Goal: Task Accomplishment & Management: Manage account settings

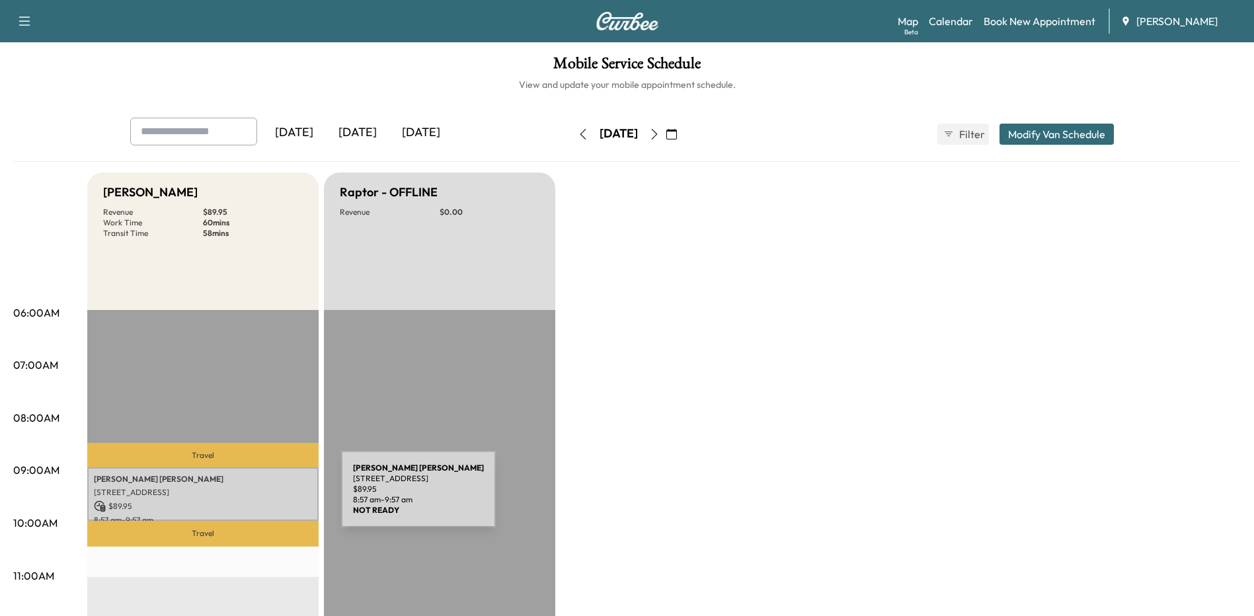
click at [242, 497] on div "[PERSON_NAME] [PERSON_NAME] [STREET_ADDRESS][PERSON_NAME] $ 89.95 8:57 am - 9:5…" at bounding box center [202, 494] width 231 height 54
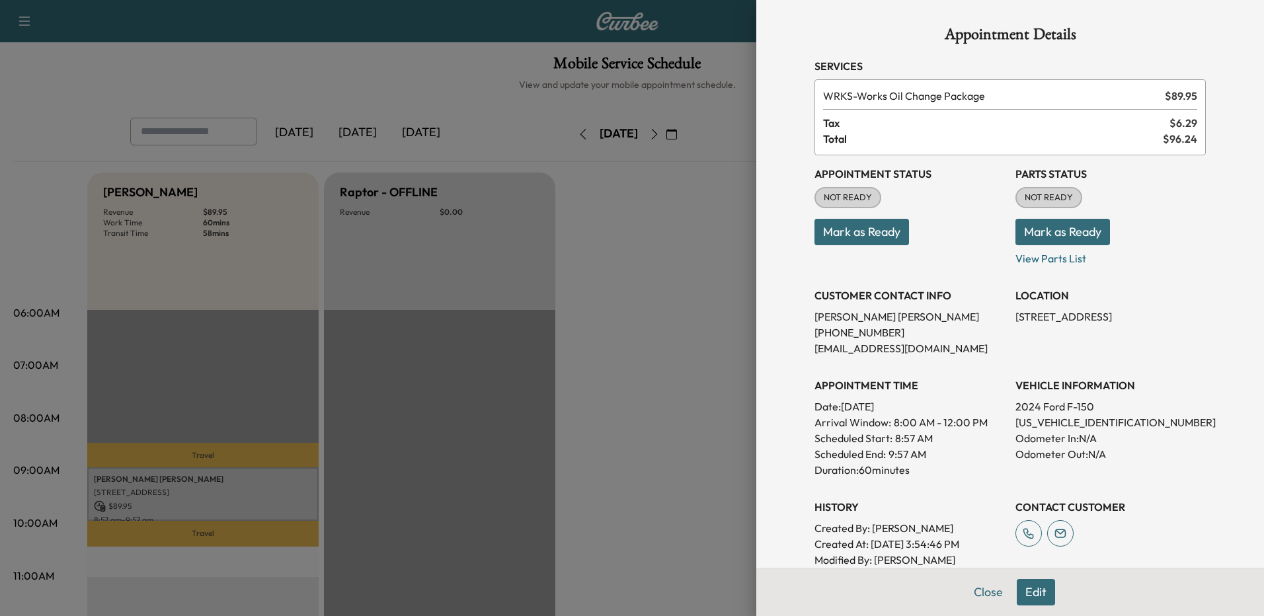
click at [1017, 588] on button "Edit" at bounding box center [1036, 592] width 38 height 26
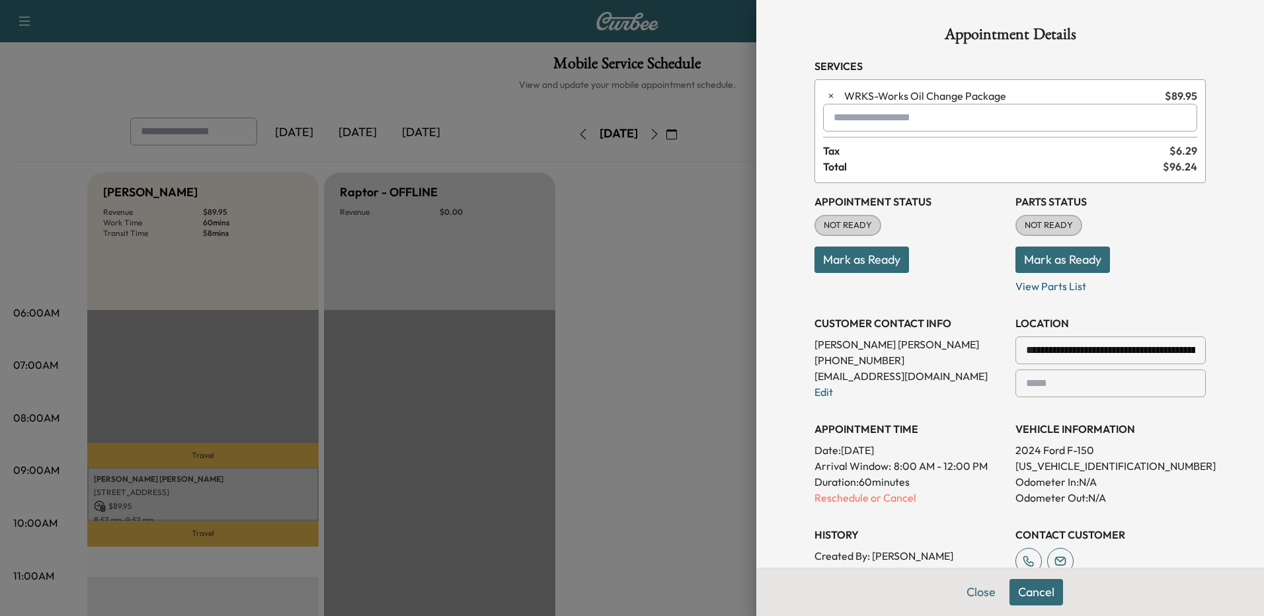
click at [815, 496] on p "Reschedule or Cancel" at bounding box center [909, 498] width 190 height 16
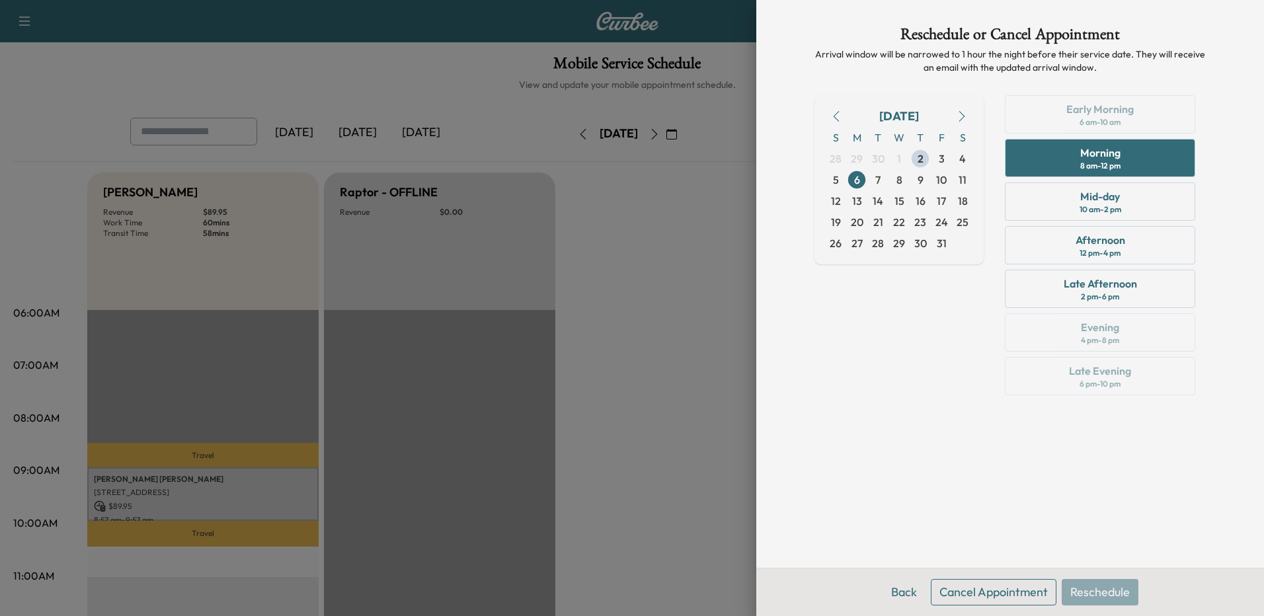
click at [1106, 118] on div "Early Morning 6 am - 10 am Morning 8 am - 12 pm Mid-day 10 am - 2 pm Afternoon …" at bounding box center [1100, 247] width 212 height 305
click at [855, 176] on span "6" at bounding box center [857, 180] width 6 height 16
click at [905, 594] on button "Back" at bounding box center [903, 592] width 43 height 26
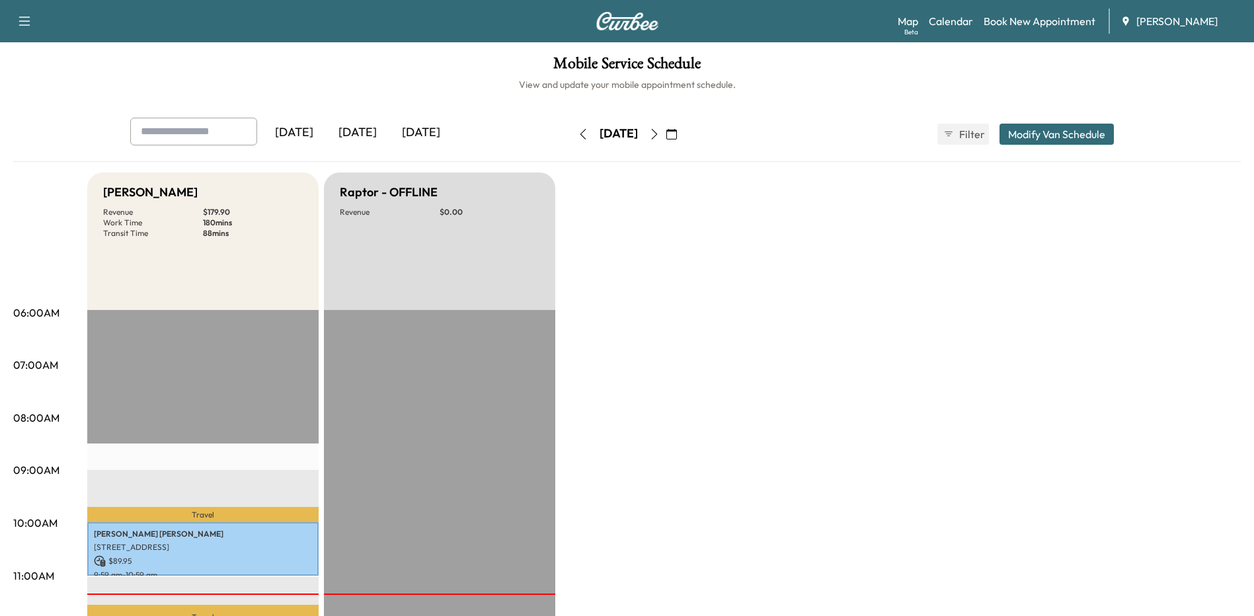
click at [660, 134] on icon "button" at bounding box center [654, 134] width 11 height 11
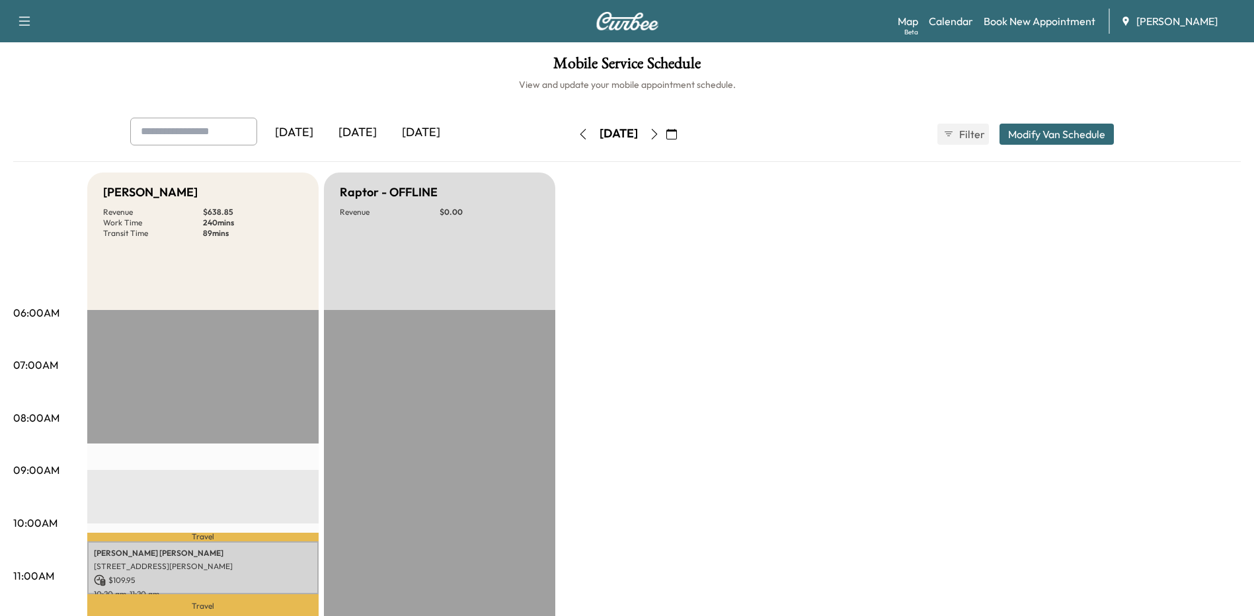
click at [660, 134] on icon "button" at bounding box center [654, 134] width 11 height 11
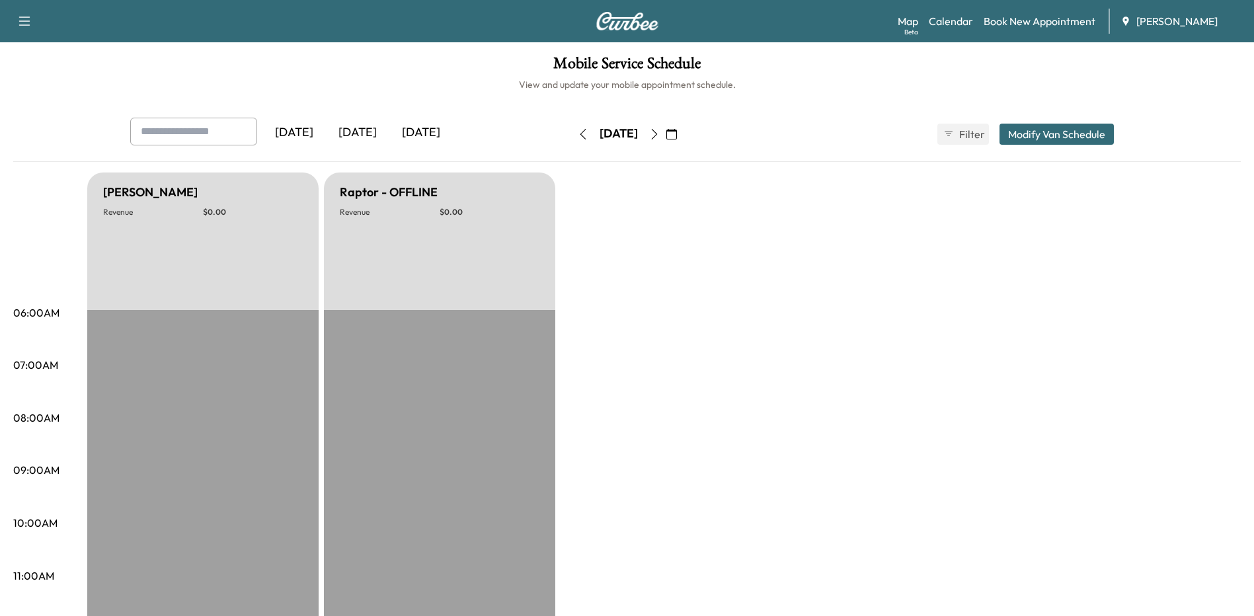
click at [666, 134] on button "button" at bounding box center [654, 134] width 22 height 21
click at [660, 134] on icon "button" at bounding box center [654, 134] width 11 height 11
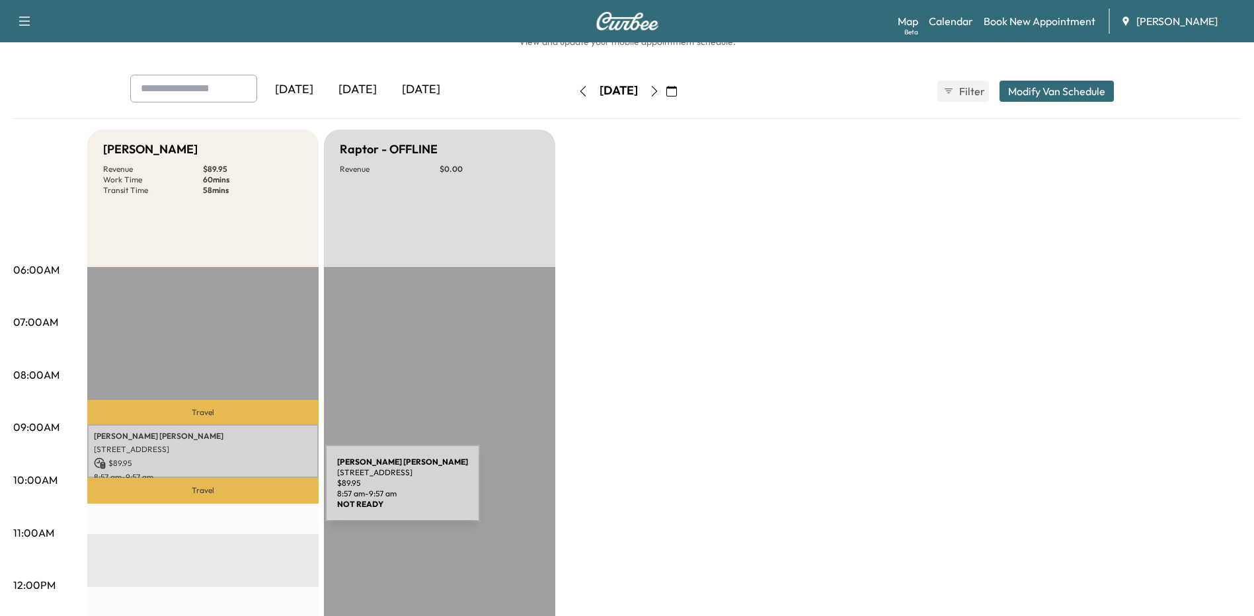
scroll to position [66, 0]
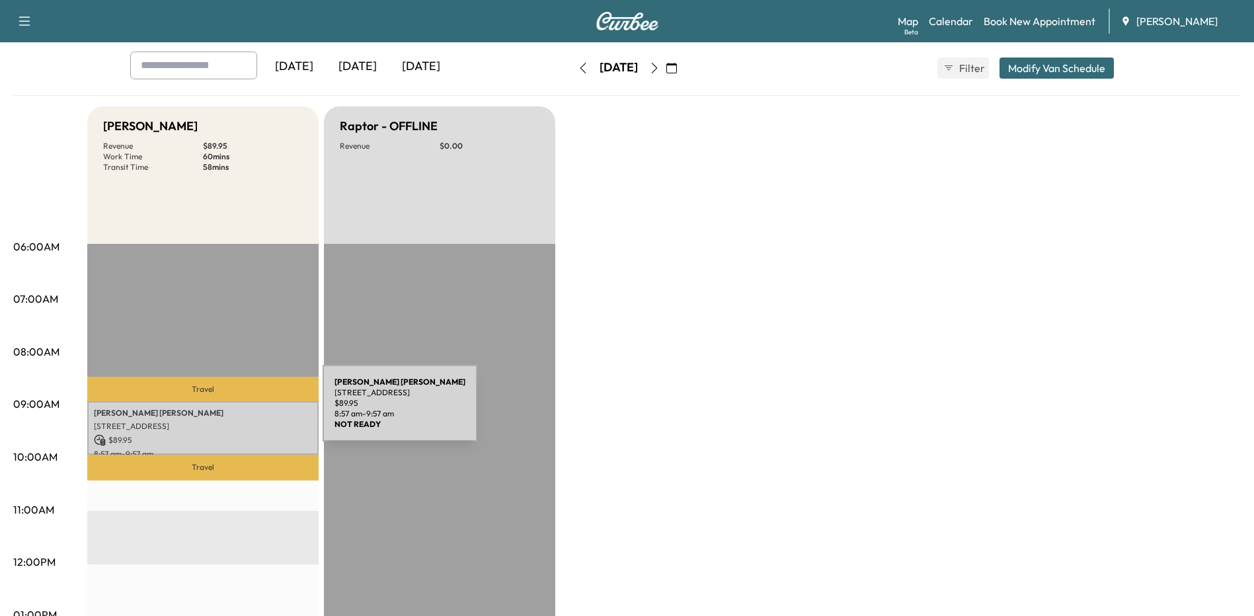
click at [223, 411] on p "CHRISTOPHER AUSTIN STOUT" at bounding box center [203, 413] width 218 height 11
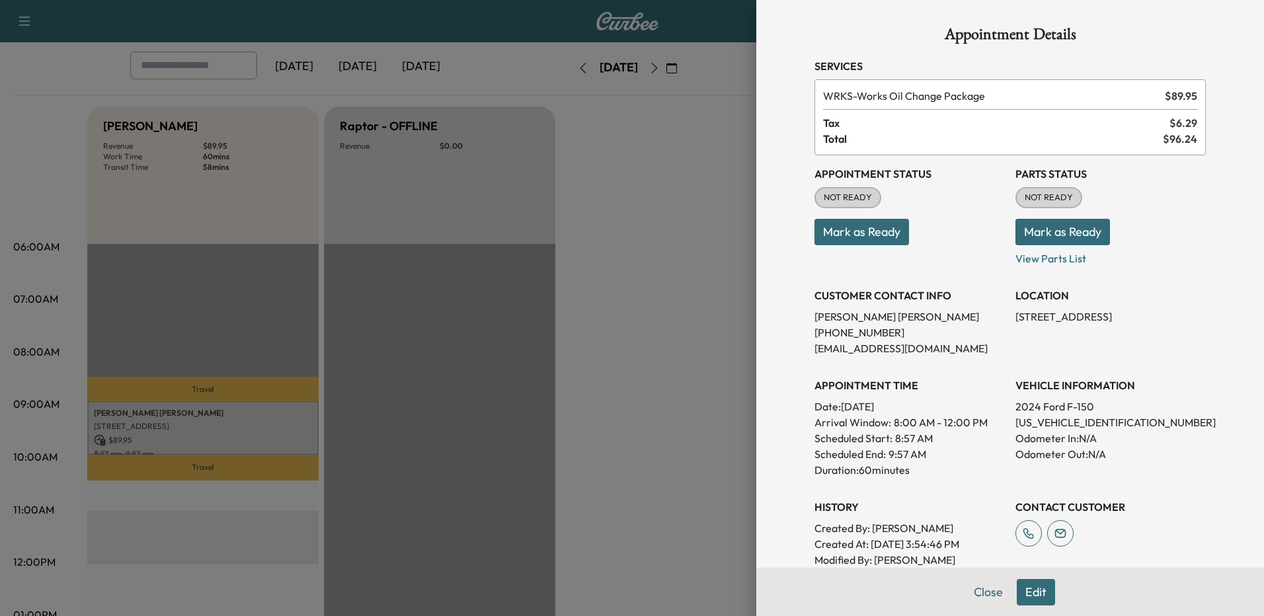
click at [465, 414] on div at bounding box center [632, 308] width 1264 height 616
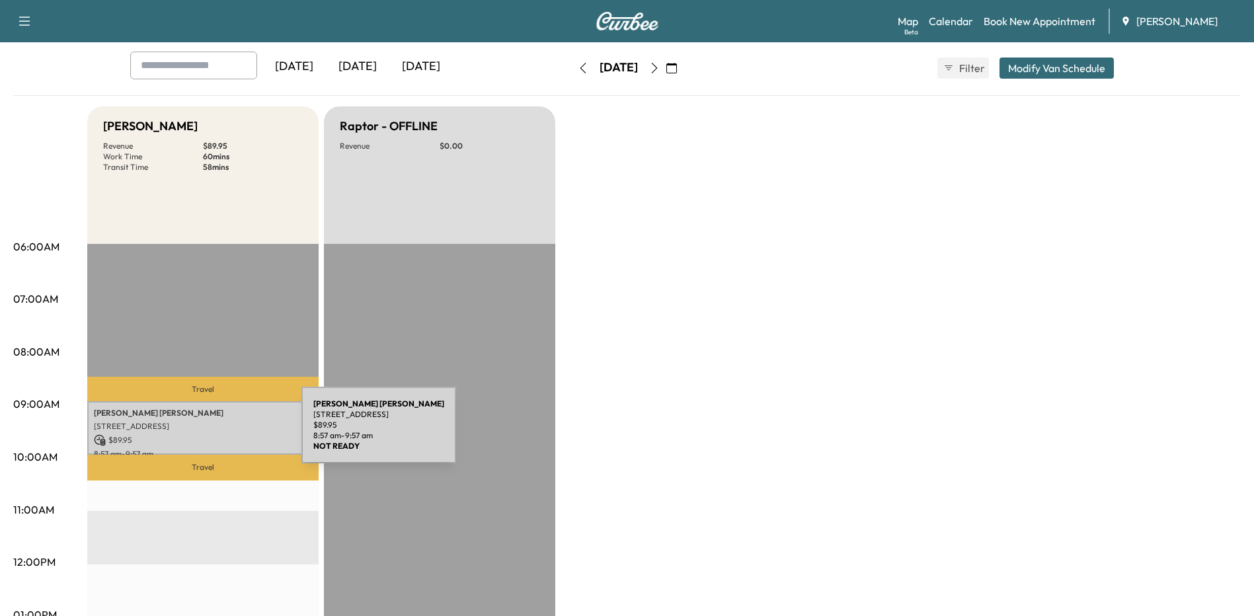
click at [202, 434] on p "$ 89.95" at bounding box center [203, 440] width 218 height 12
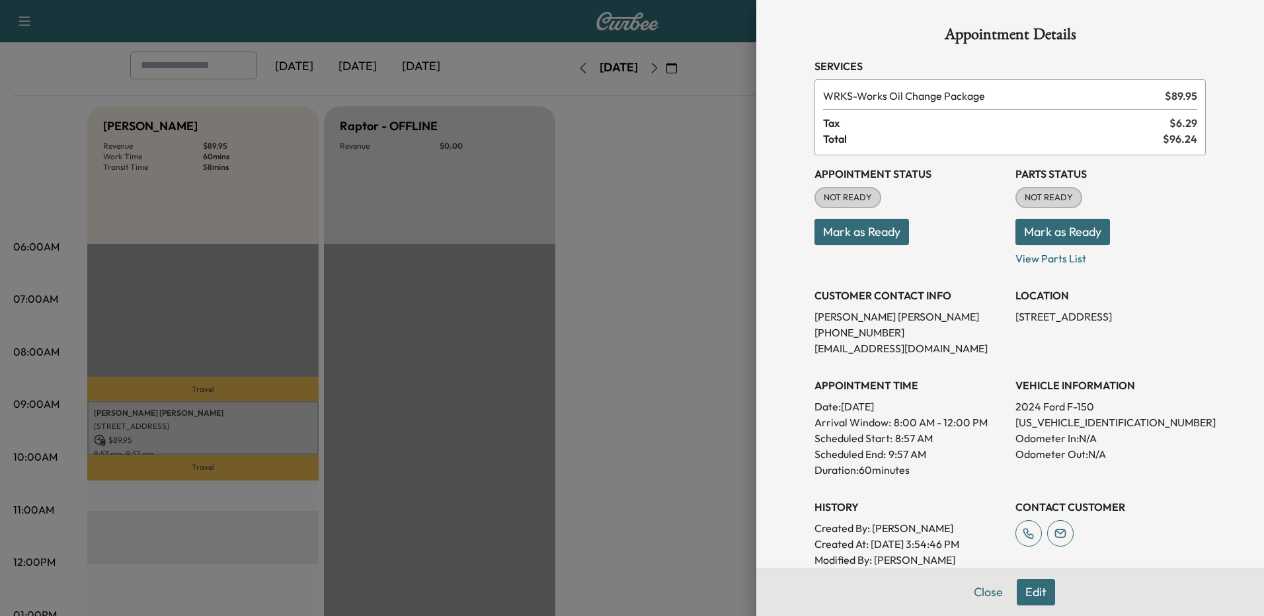
click at [1028, 586] on button "Edit" at bounding box center [1036, 592] width 38 height 26
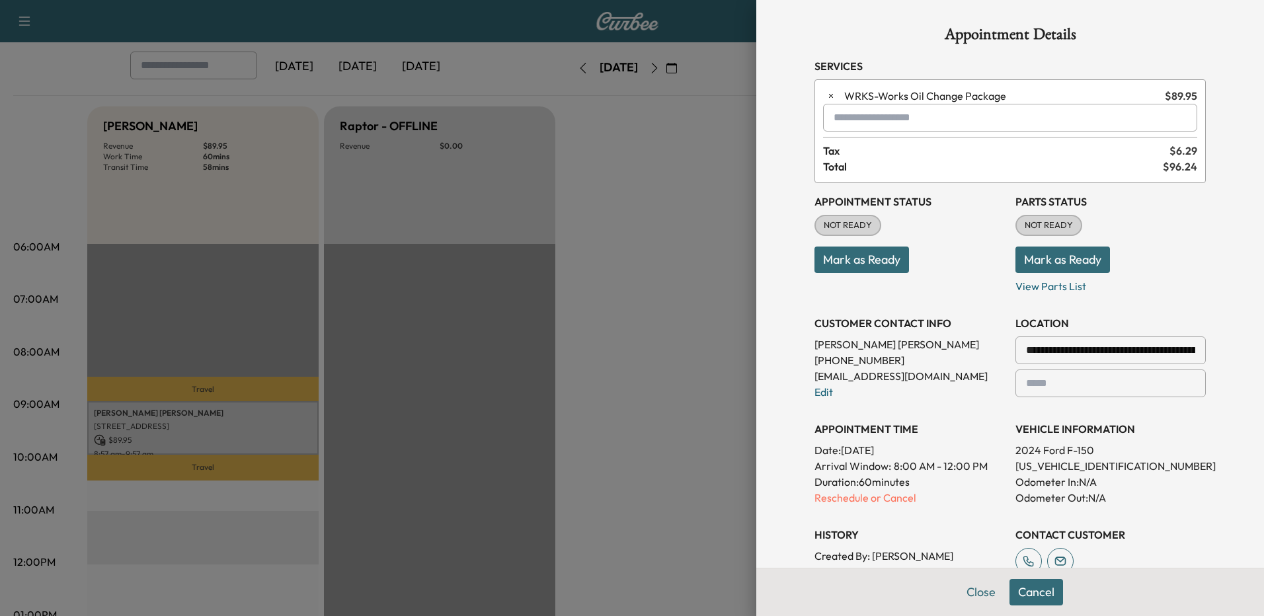
click at [829, 498] on p "Reschedule or Cancel" at bounding box center [909, 498] width 190 height 16
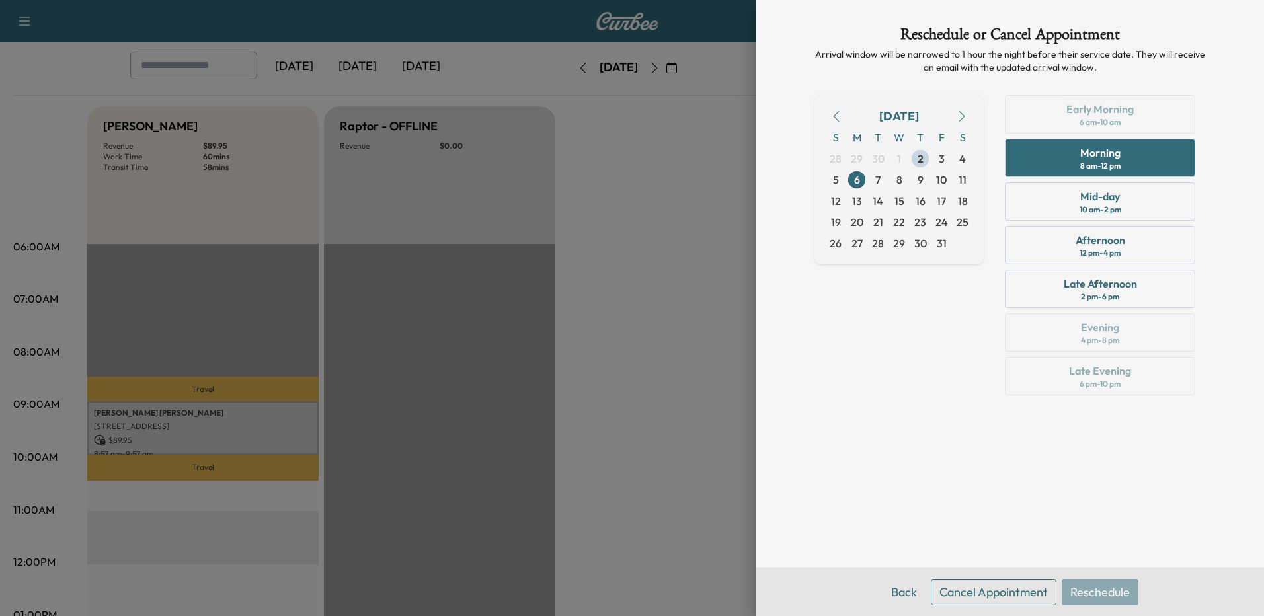
click at [1099, 102] on div "Early Morning 6 am - 10 am Morning 8 am - 12 pm Mid-day 10 am - 2 pm Afternoon …" at bounding box center [1100, 247] width 212 height 305
click at [916, 586] on button "Back" at bounding box center [903, 592] width 43 height 26
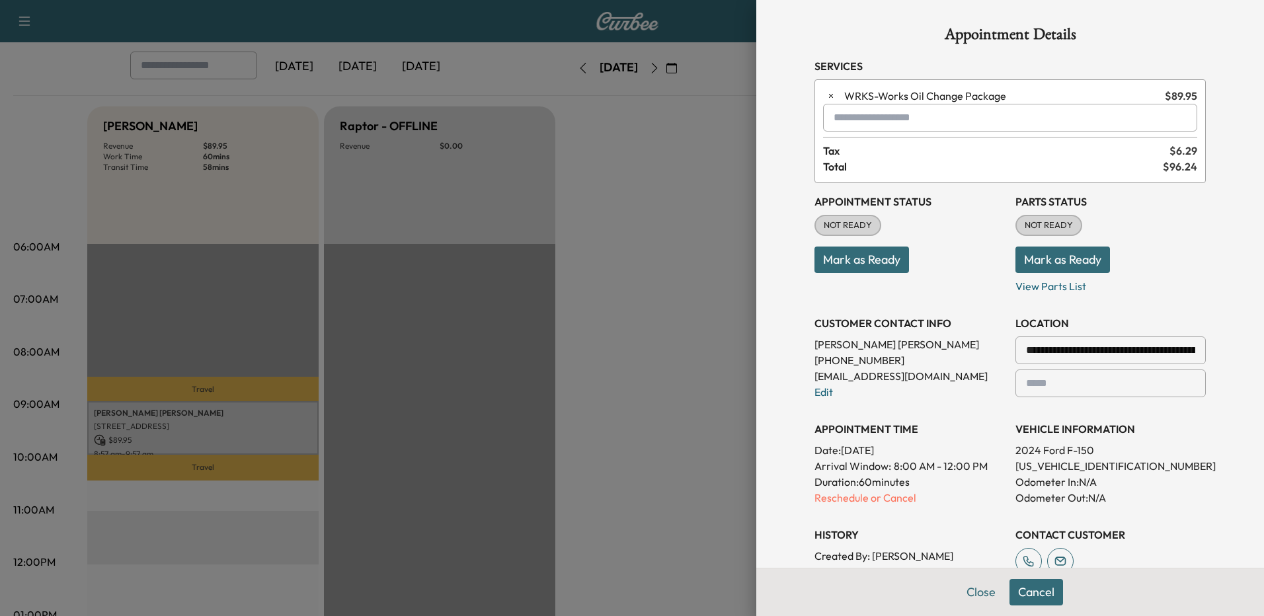
click at [970, 592] on button "Close" at bounding box center [981, 592] width 46 height 26
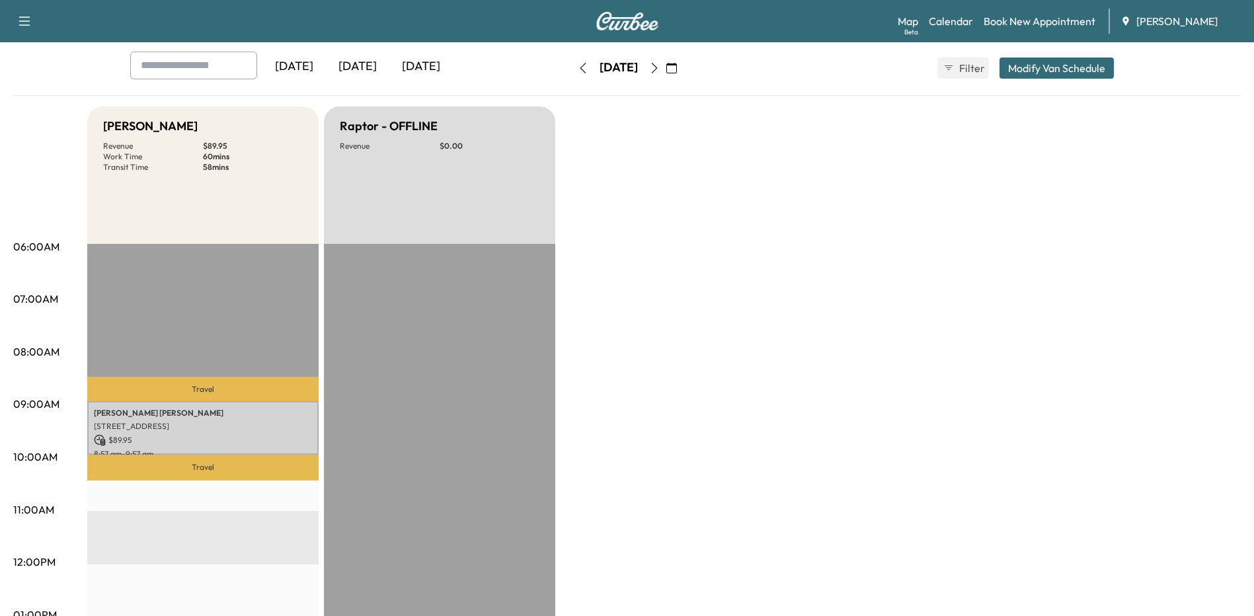
click at [697, 450] on div "Bronco - Adrian Revenue $ 89.95 Work Time 60 mins Transit Time 58 mins Travel C…" at bounding box center [663, 601] width 1153 height 991
